Goal: Information Seeking & Learning: Learn about a topic

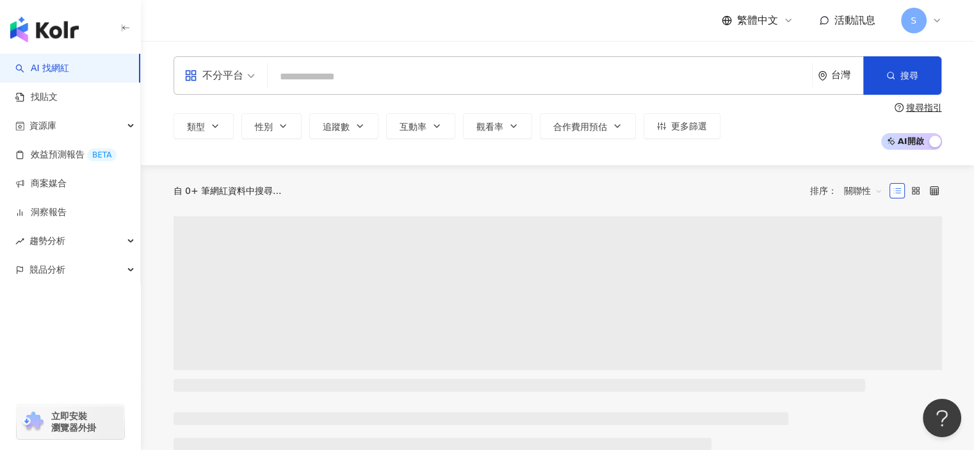
type input "*"
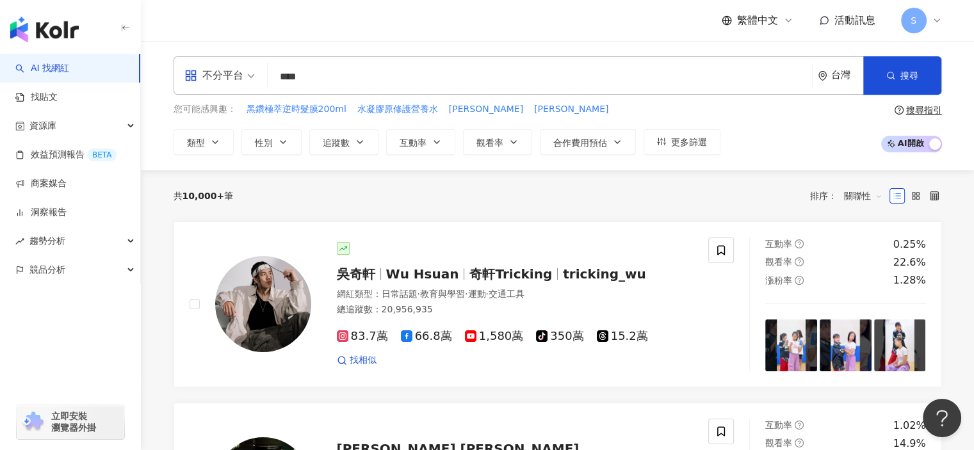
type input "****"
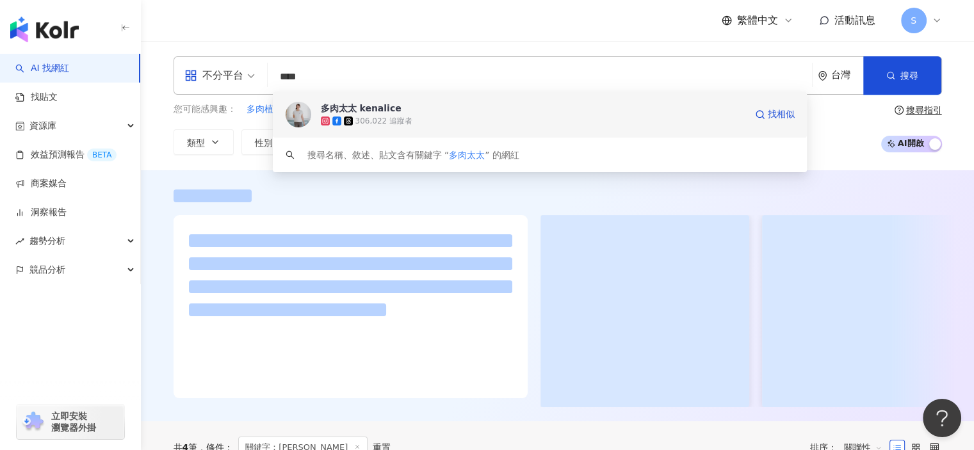
click at [443, 113] on span "多肉太太 kenalice" at bounding box center [533, 108] width 424 height 13
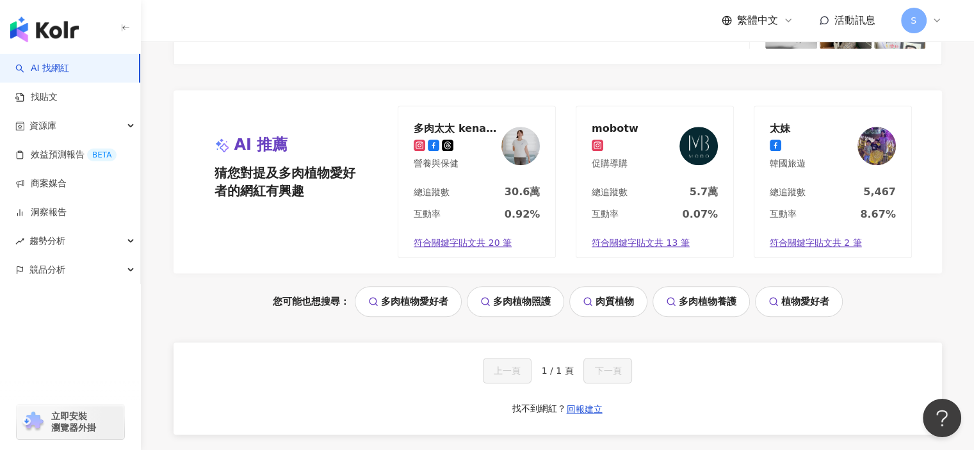
scroll to position [896, 0]
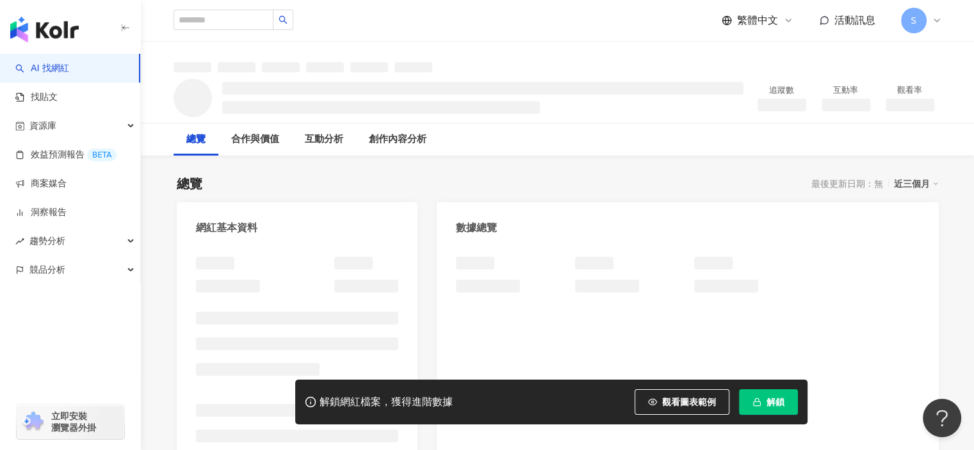
click at [761, 401] on button "解鎖" at bounding box center [768, 402] width 59 height 26
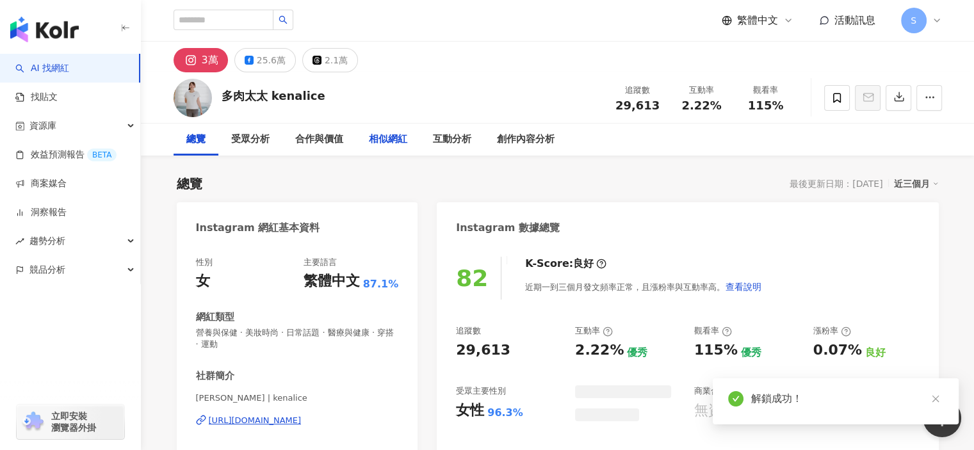
click at [545, 175] on div "總覽 最後更新日期：[DATE] 近三個月" at bounding box center [558, 184] width 762 height 18
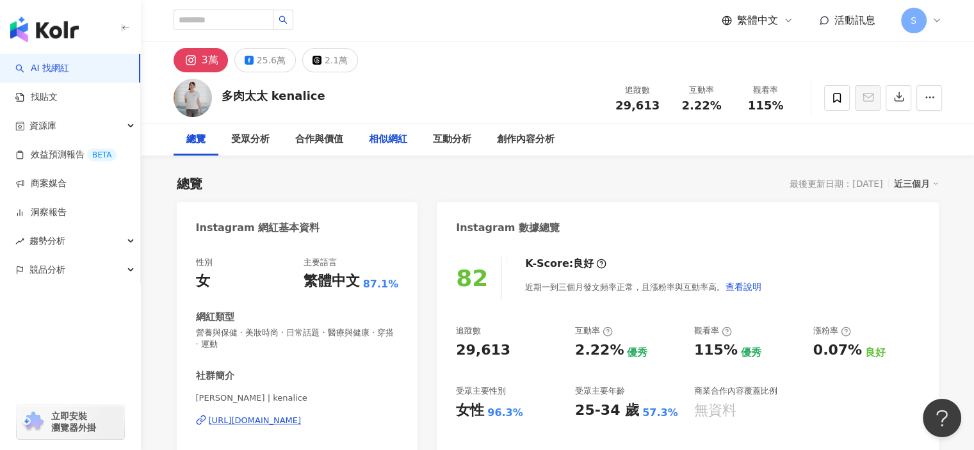
click at [396, 140] on div "相似網紅" at bounding box center [388, 139] width 38 height 15
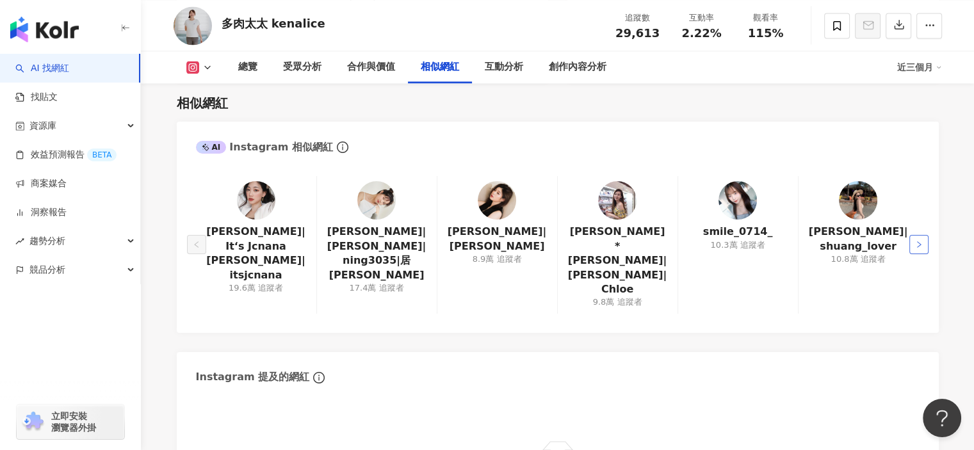
click at [917, 241] on icon "right" at bounding box center [919, 245] width 8 height 8
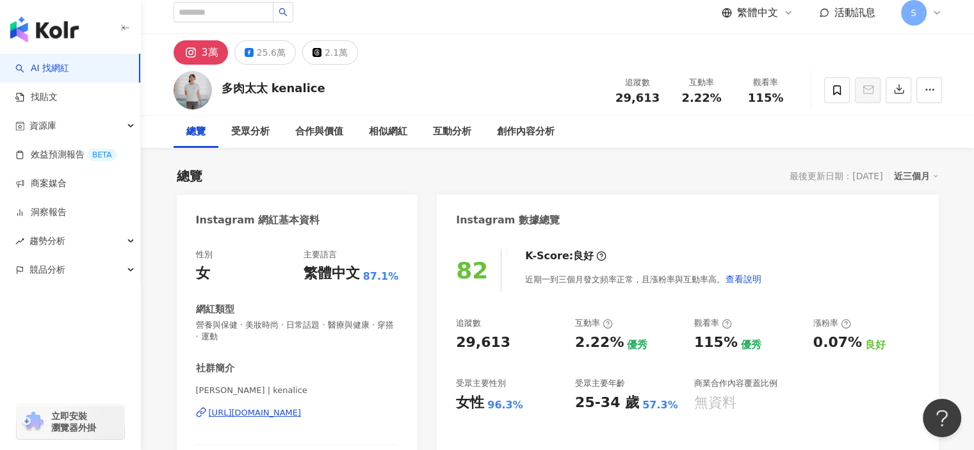
scroll to position [0, 0]
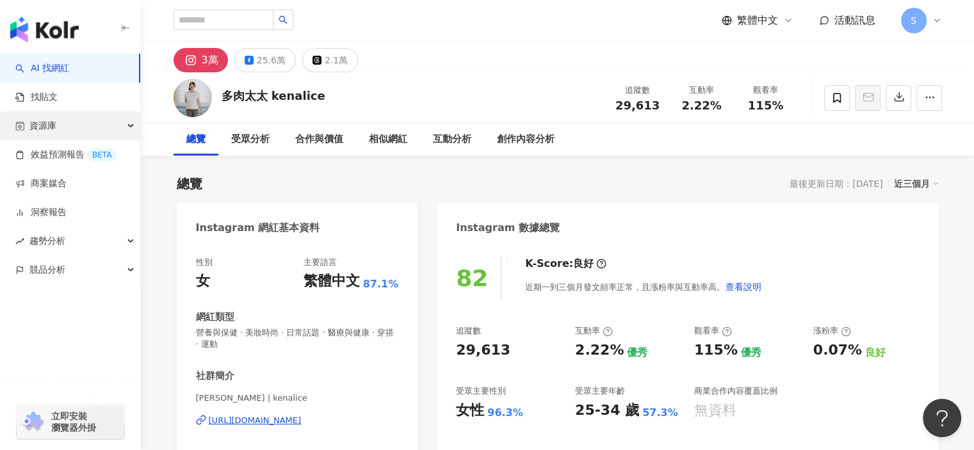
click at [105, 126] on div "資源庫" at bounding box center [70, 125] width 140 height 29
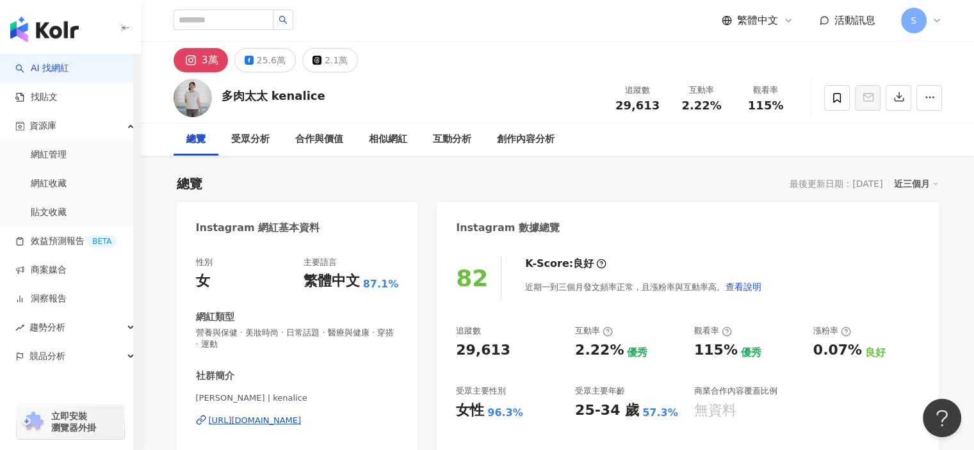
click at [69, 68] on link "AI 找網紅" at bounding box center [42, 68] width 54 height 13
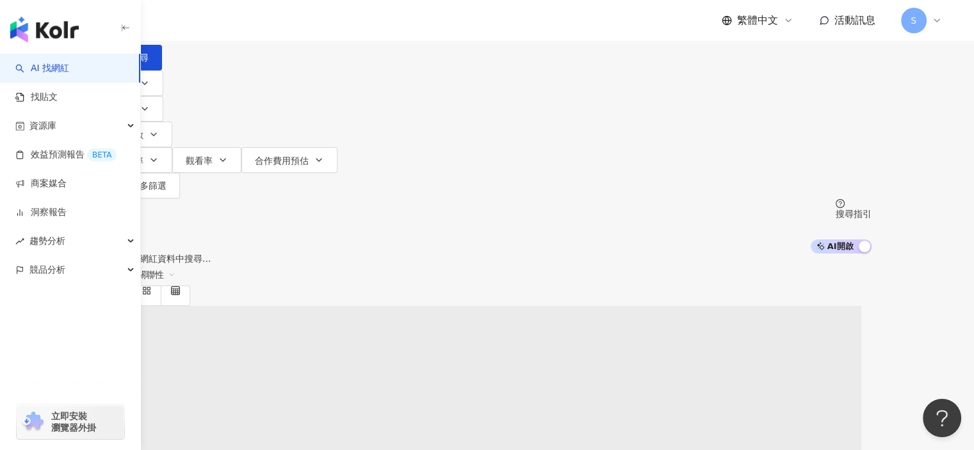
click at [289, 24] on input "search" at bounding box center [238, 12] width 104 height 24
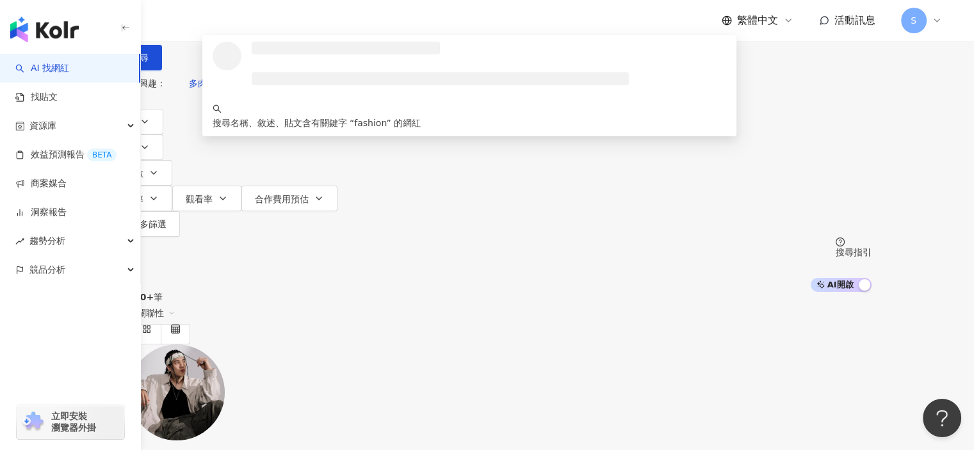
type input "*******"
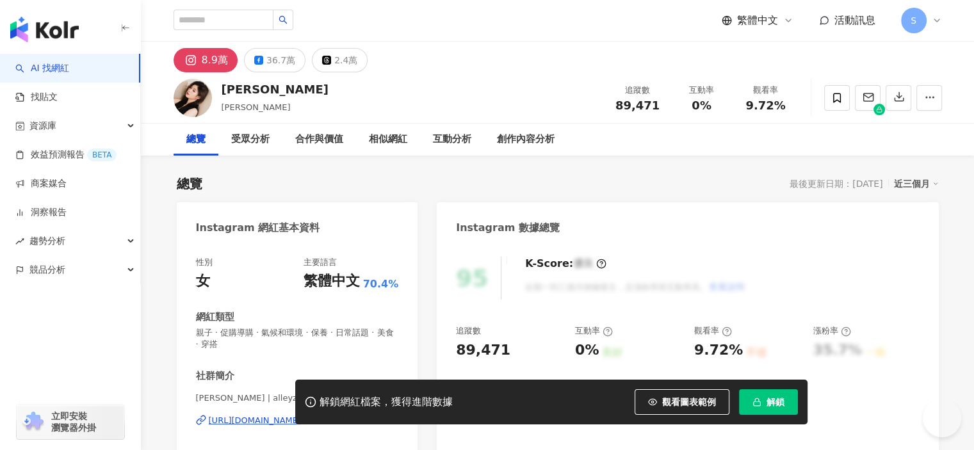
scroll to position [64, 0]
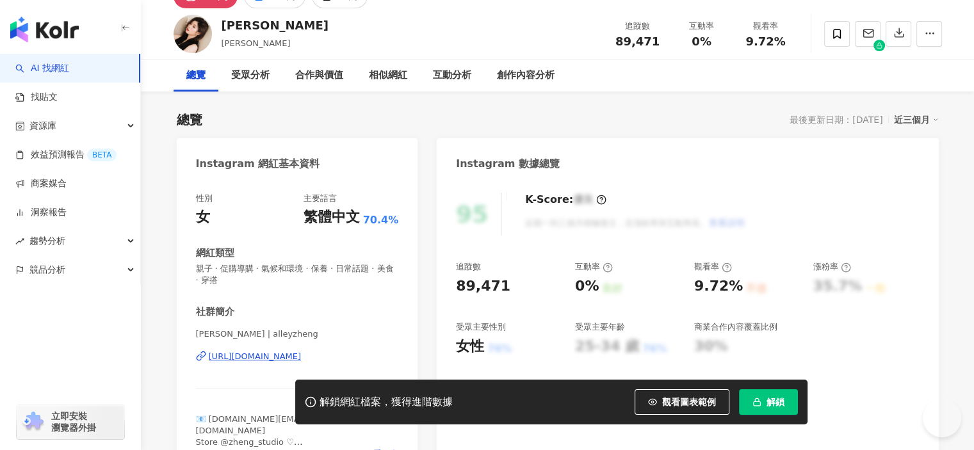
click at [302, 357] on div "https://www.instagram.com/alleyzheng/" at bounding box center [255, 357] width 93 height 12
